Goal: Information Seeking & Learning: Compare options

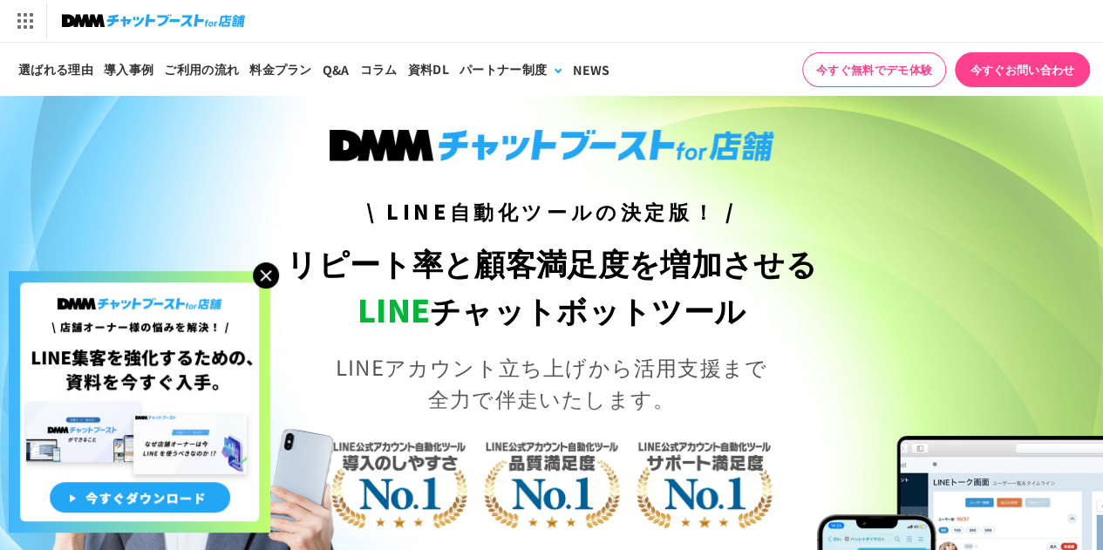
click at [266, 274] on img at bounding box center [266, 275] width 26 height 26
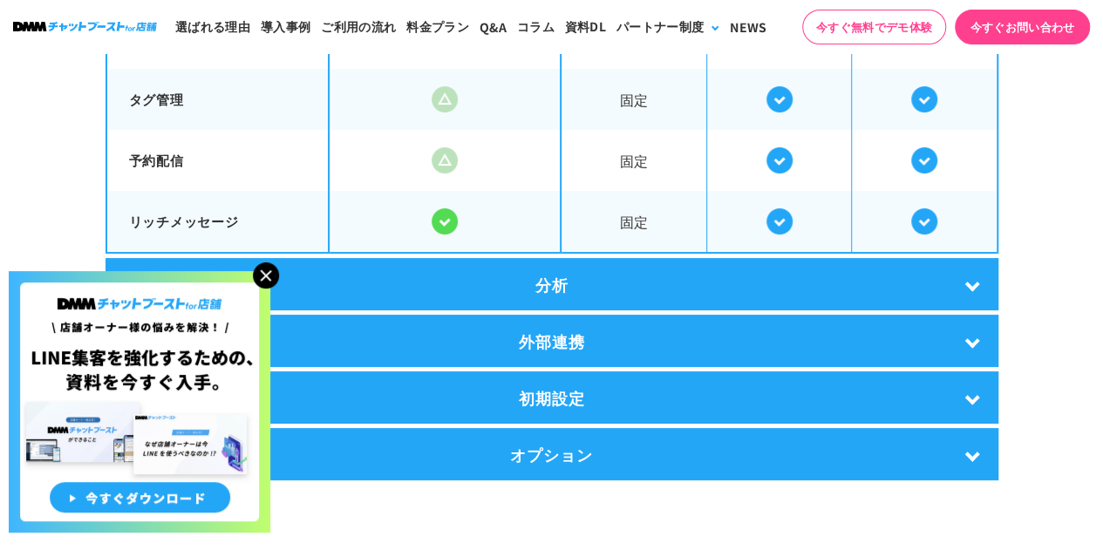
scroll to position [3371, 0]
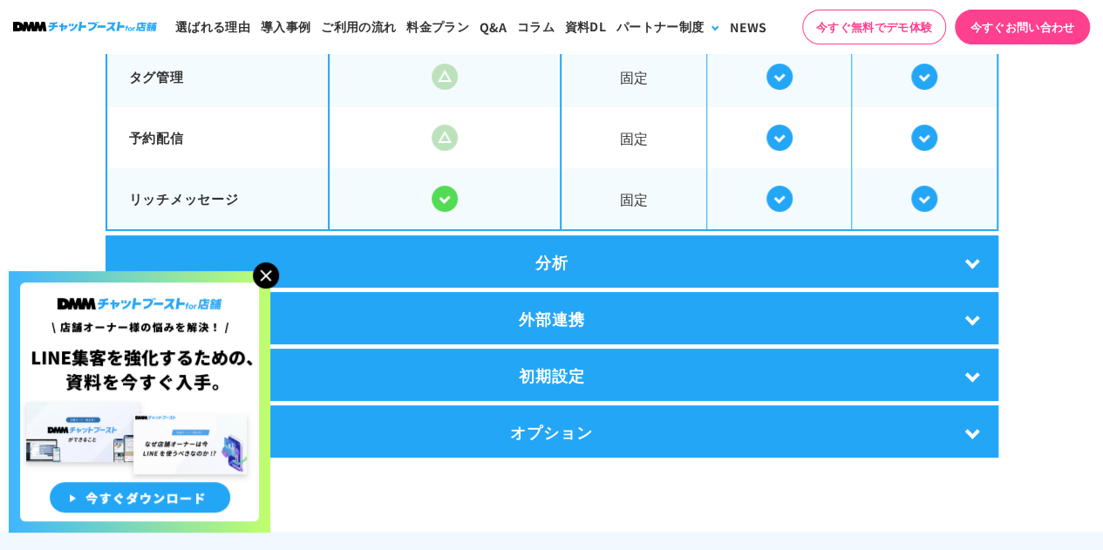
click at [535, 242] on div "分析" at bounding box center [552, 261] width 893 height 52
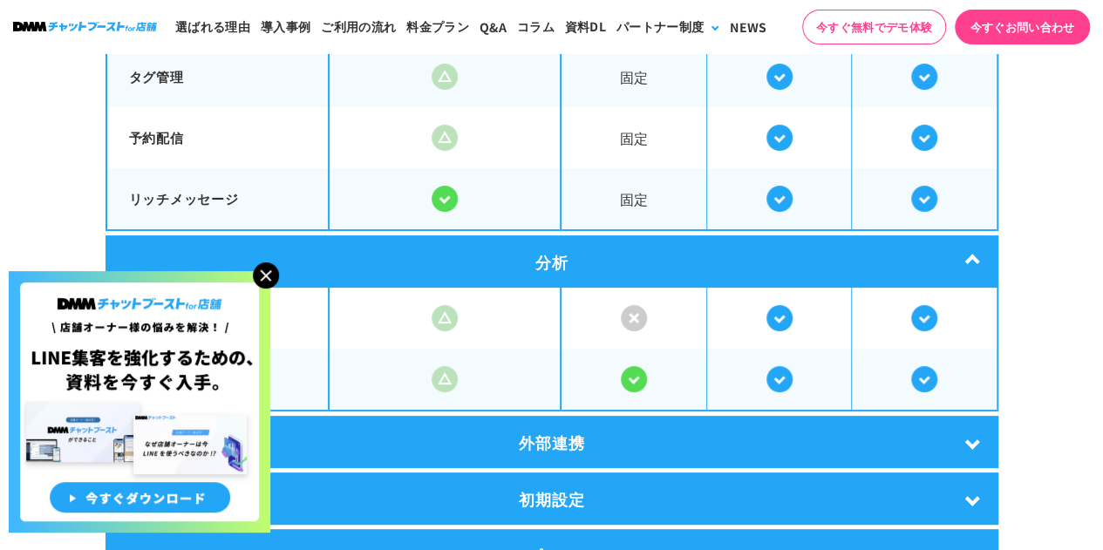
click at [541, 245] on div "分析" at bounding box center [552, 261] width 893 height 52
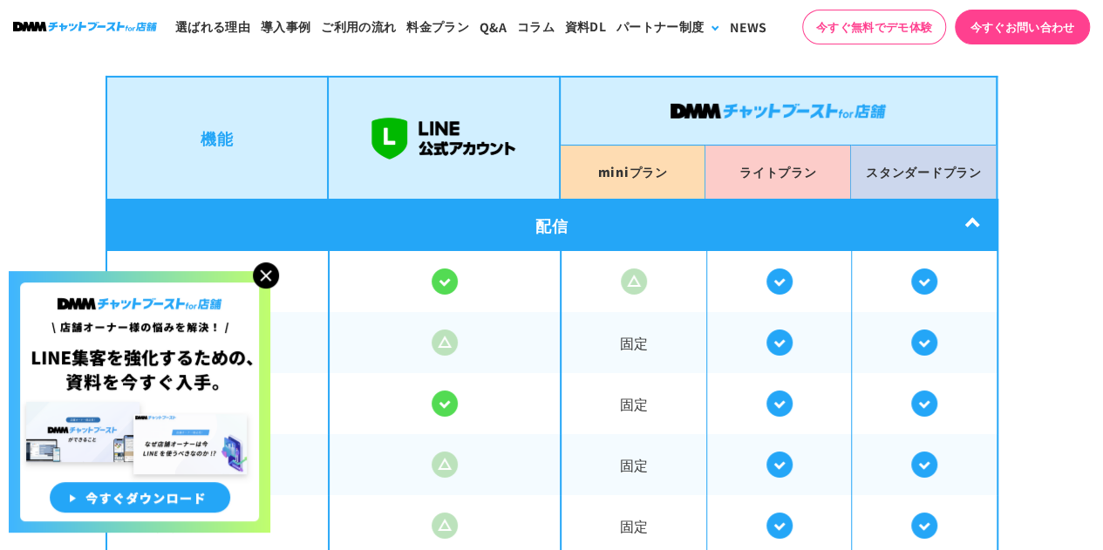
scroll to position [2977, 0]
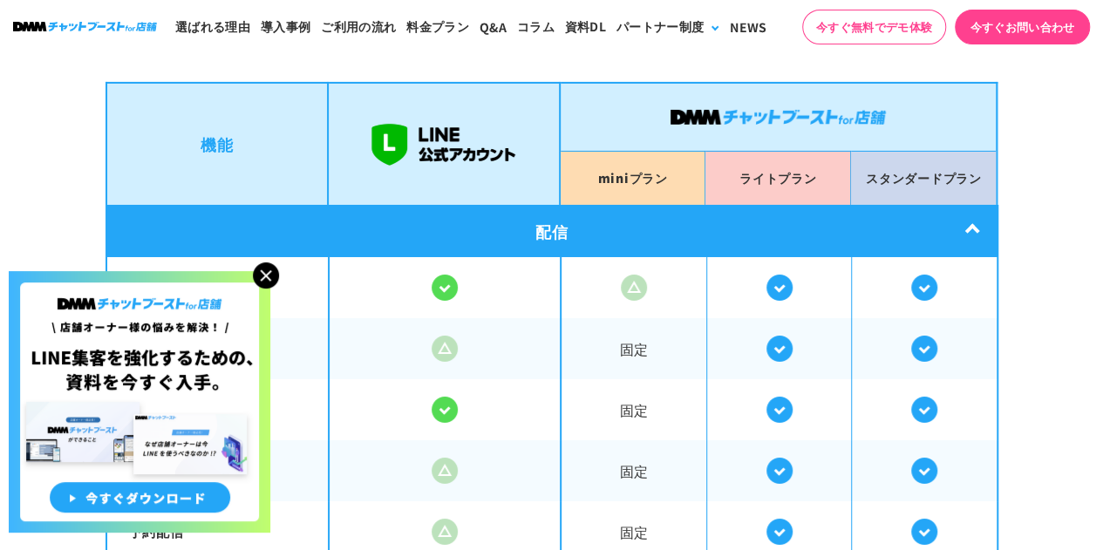
click at [541, 245] on div "配信" at bounding box center [552, 231] width 893 height 52
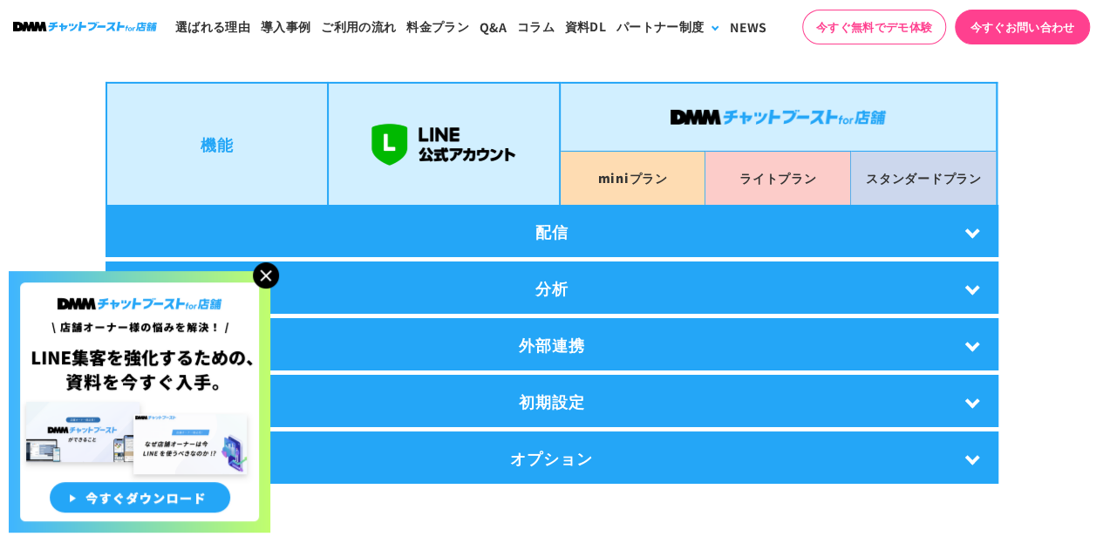
click at [542, 344] on div "外部連携" at bounding box center [552, 344] width 893 height 52
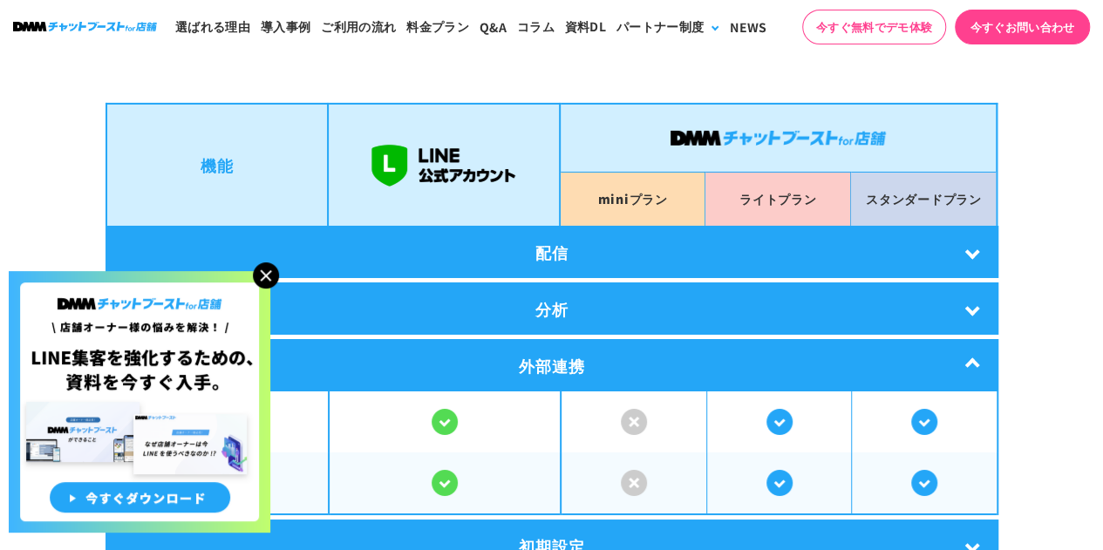
scroll to position [2946, 0]
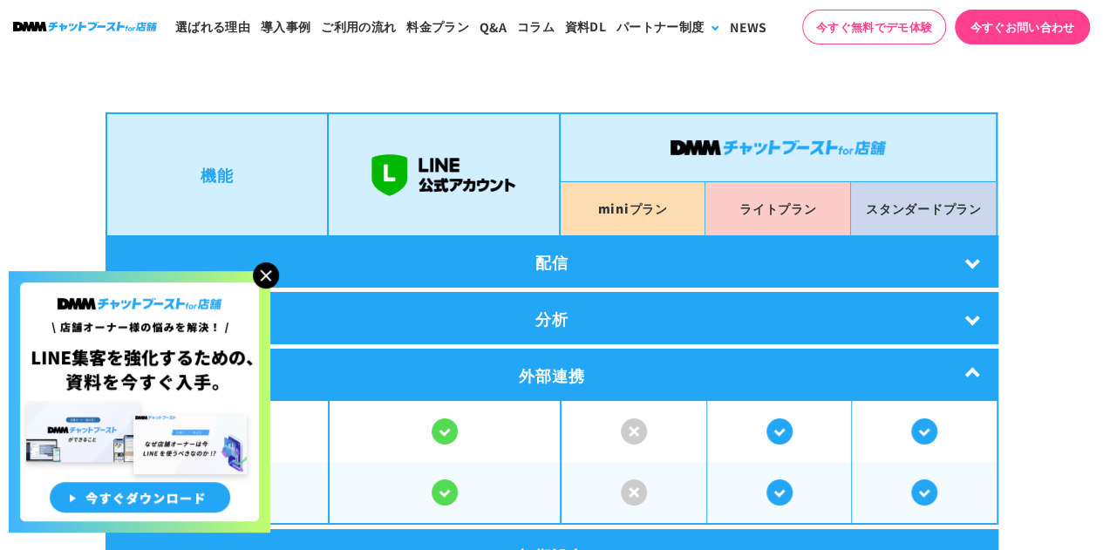
click at [533, 363] on div "外部連携" at bounding box center [552, 375] width 893 height 52
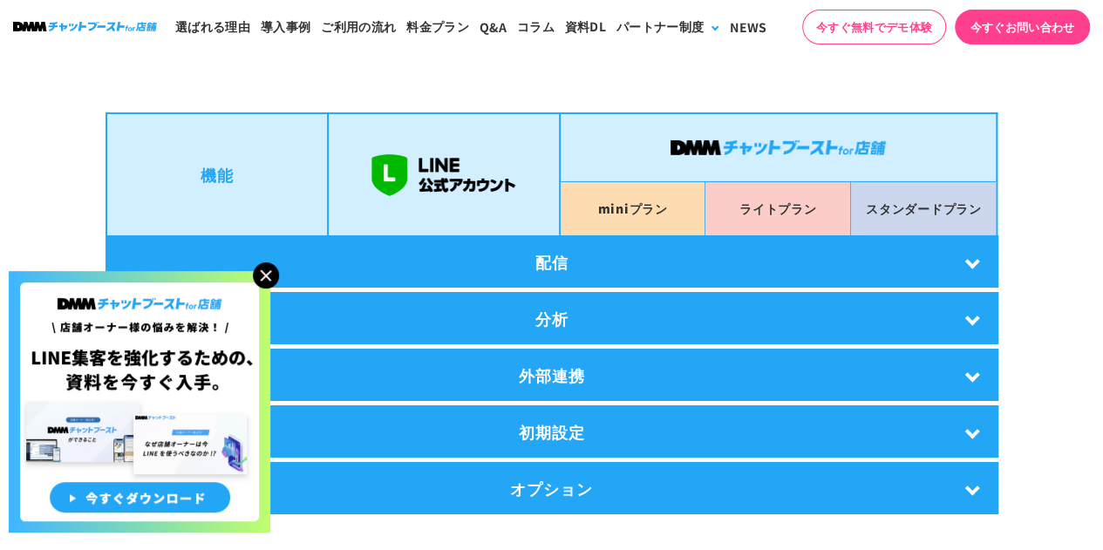
click at [521, 266] on div "配信" at bounding box center [552, 261] width 893 height 52
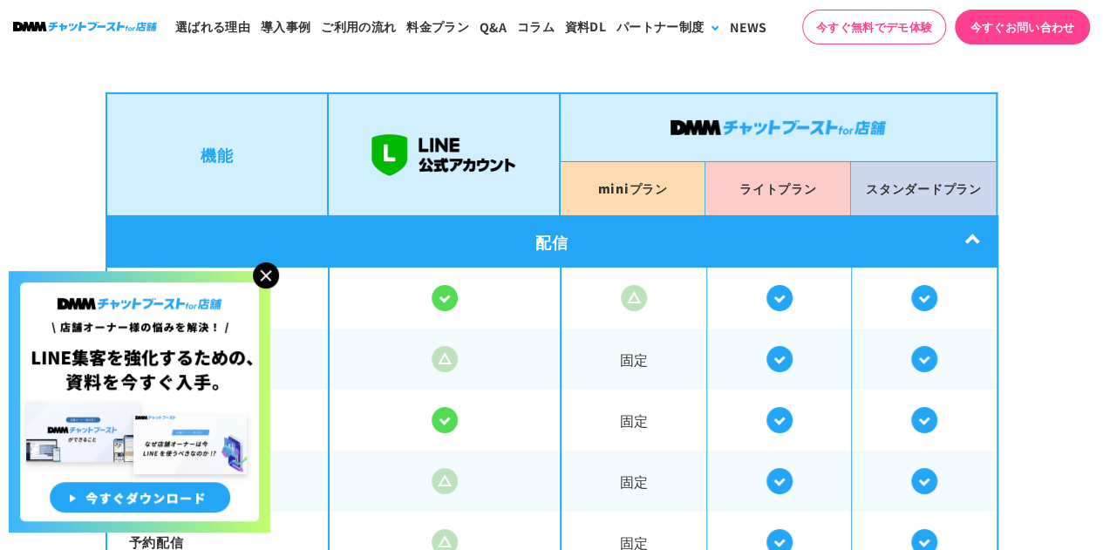
scroll to position [2953, 0]
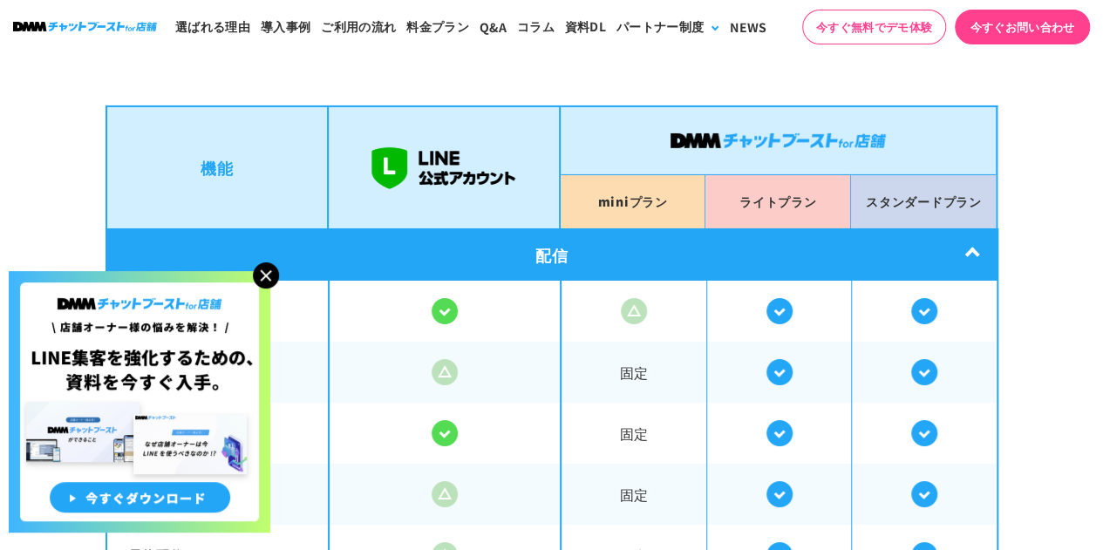
click at [673, 235] on div "配信" at bounding box center [552, 254] width 893 height 52
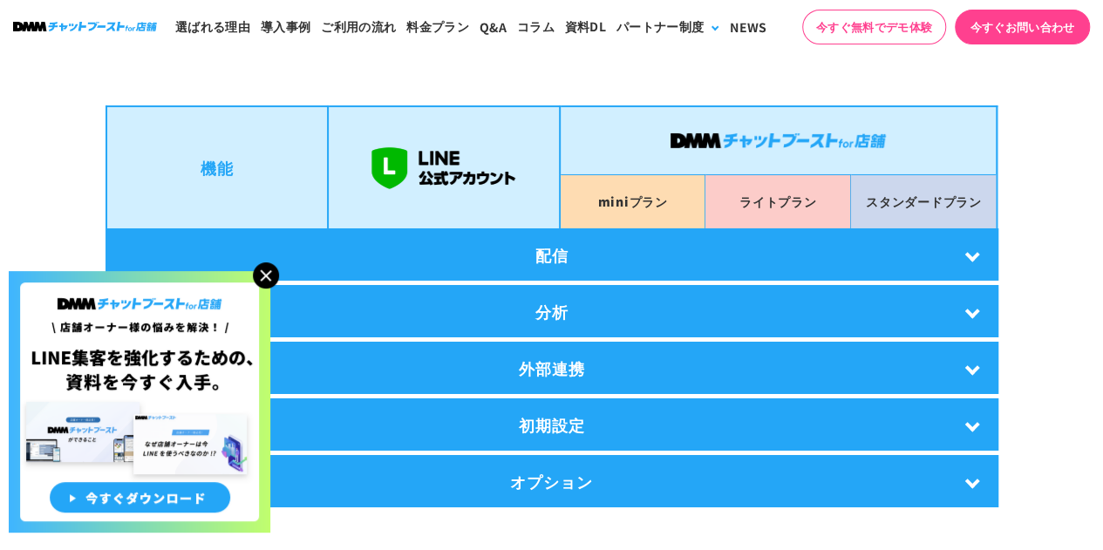
click at [575, 419] on div "初期設定" at bounding box center [552, 424] width 893 height 52
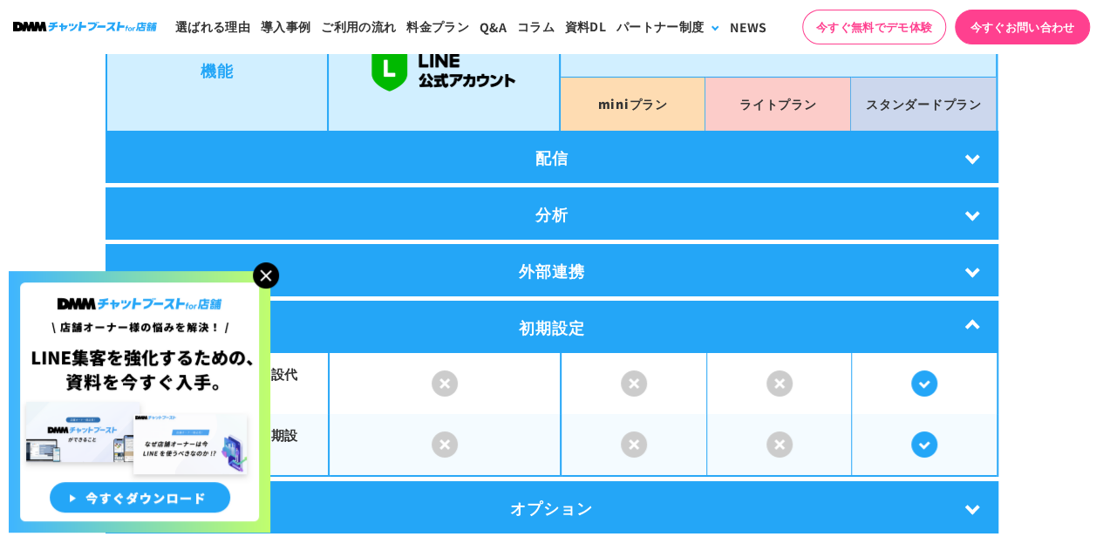
scroll to position [3048, 0]
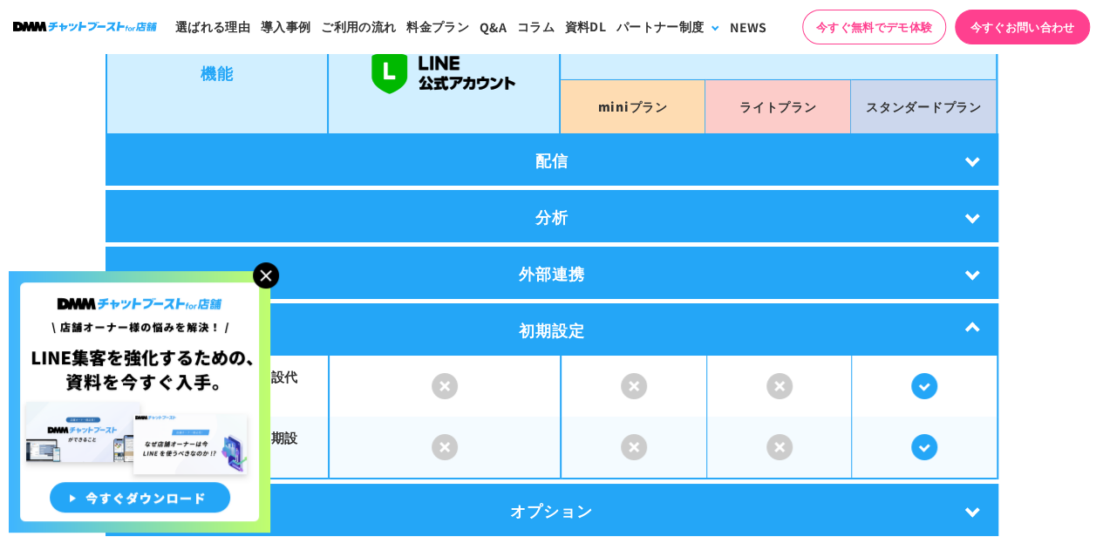
click at [572, 320] on div "初期設定" at bounding box center [552, 329] width 893 height 52
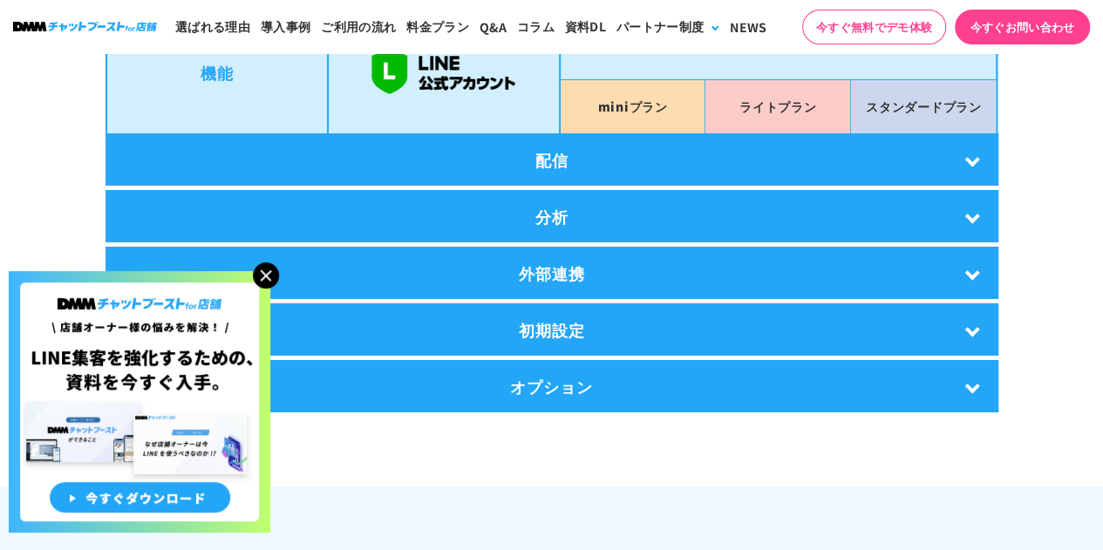
click at [561, 371] on div "オプション" at bounding box center [552, 386] width 893 height 52
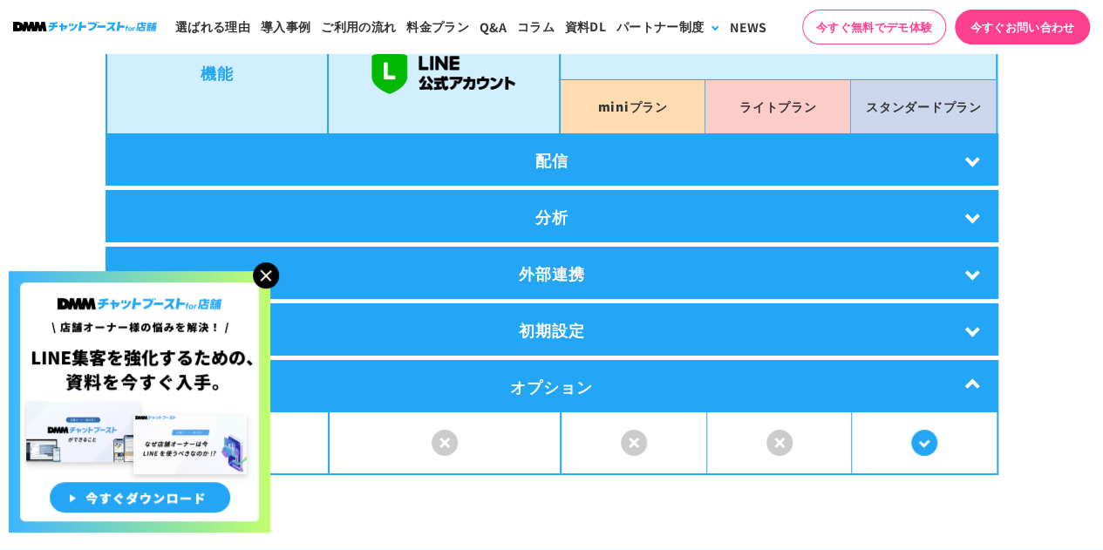
click at [561, 371] on div "オプション" at bounding box center [552, 386] width 893 height 52
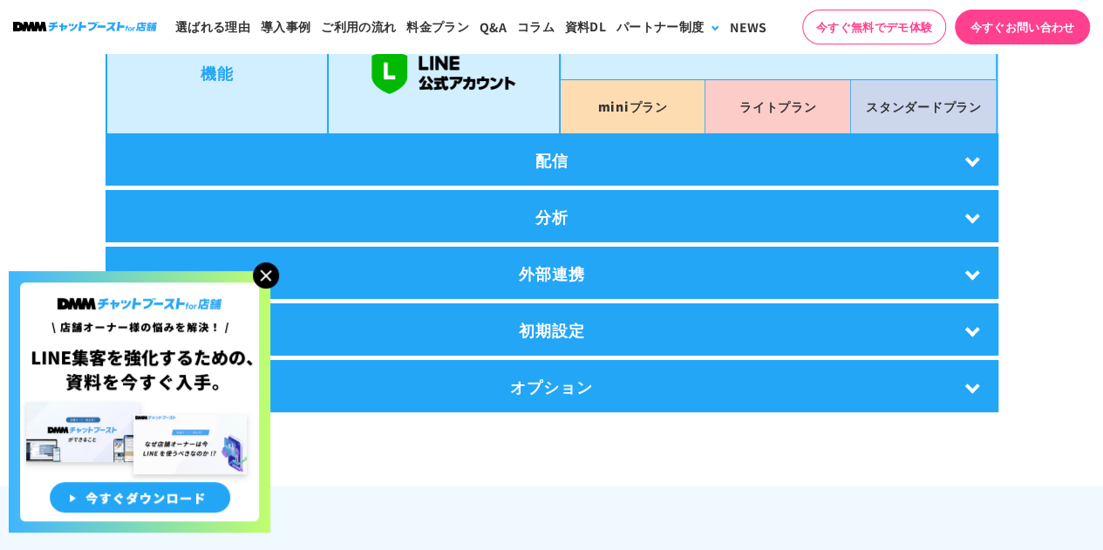
click at [586, 225] on div "分析" at bounding box center [552, 216] width 893 height 52
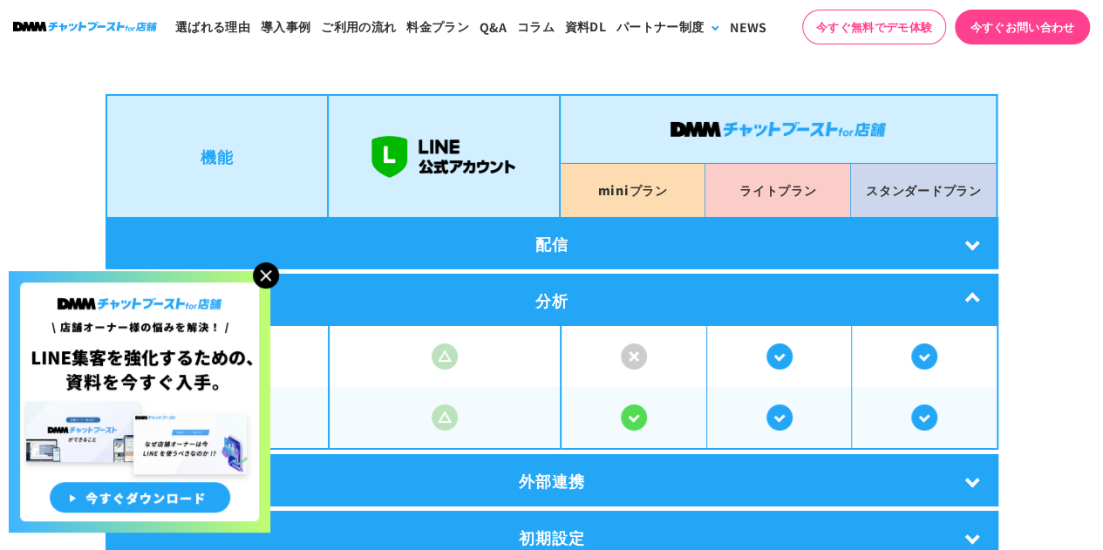
scroll to position [2969, 0]
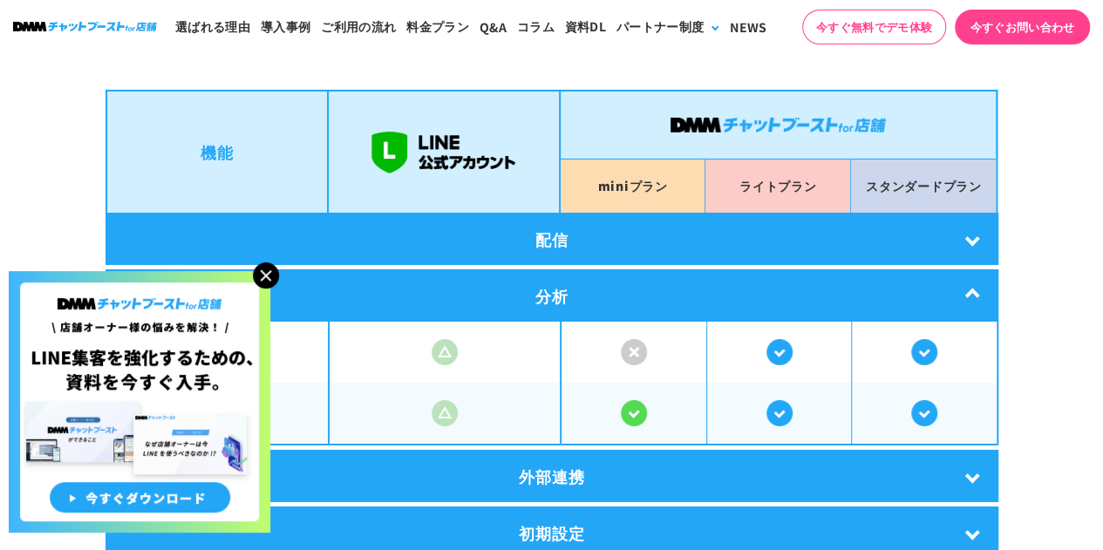
click at [595, 269] on div "分析" at bounding box center [552, 295] width 893 height 52
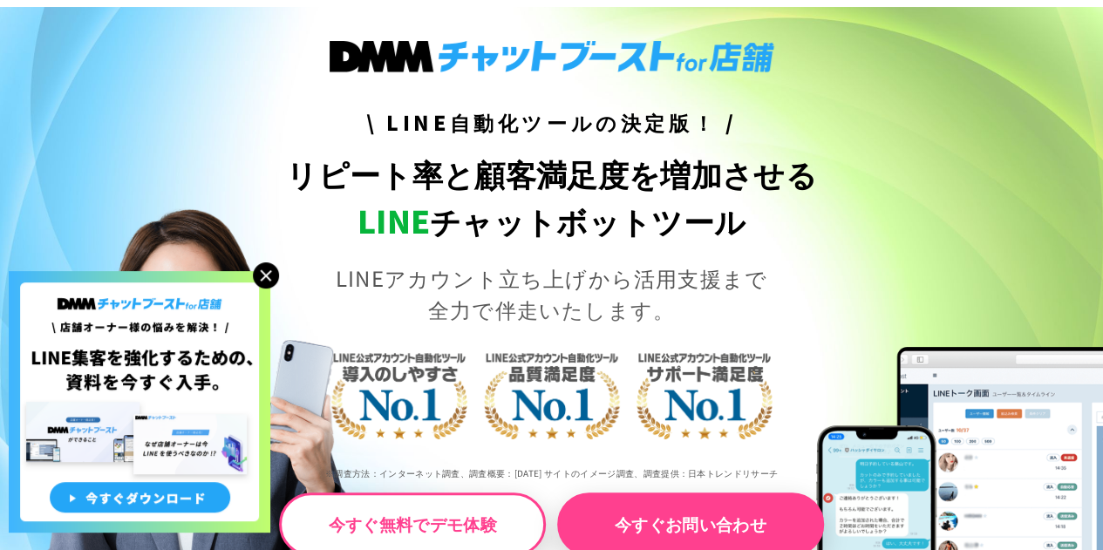
scroll to position [0, 0]
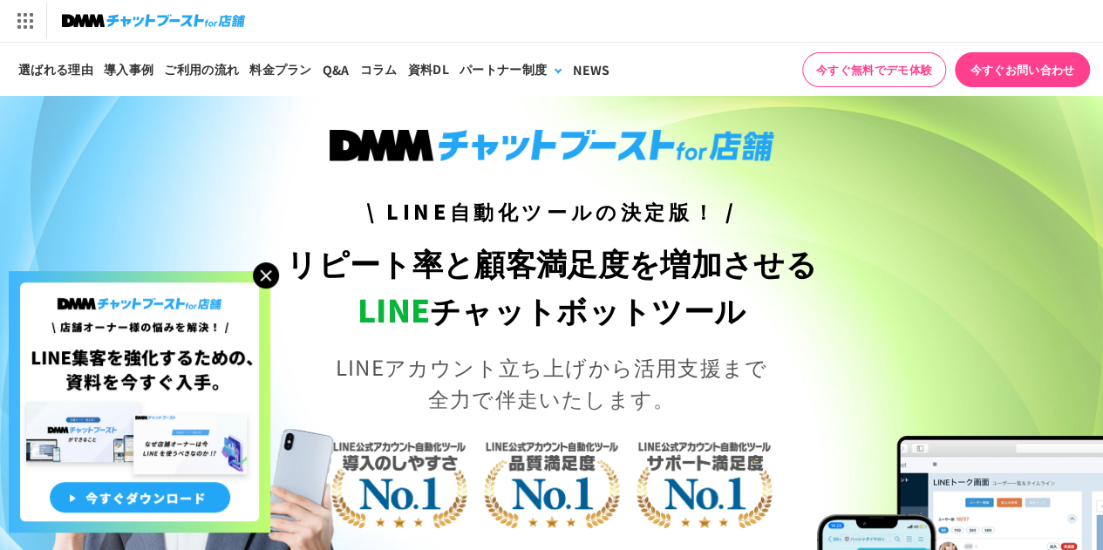
click at [267, 276] on img at bounding box center [266, 275] width 26 height 26
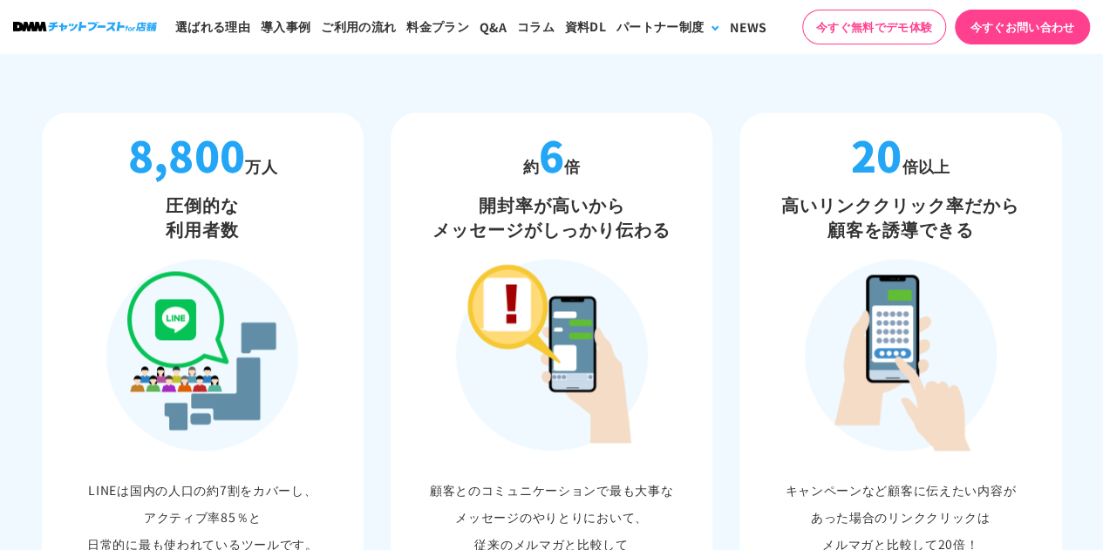
scroll to position [1008, 0]
